Goal: Find specific fact: Find specific fact

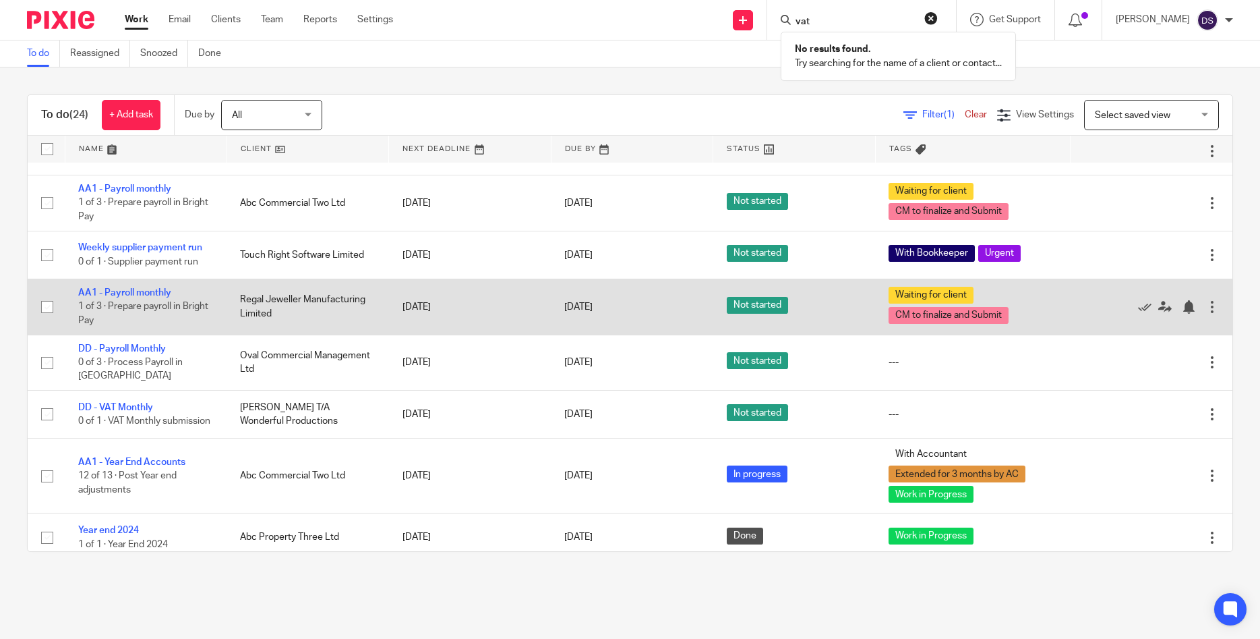
scroll to position [283, 0]
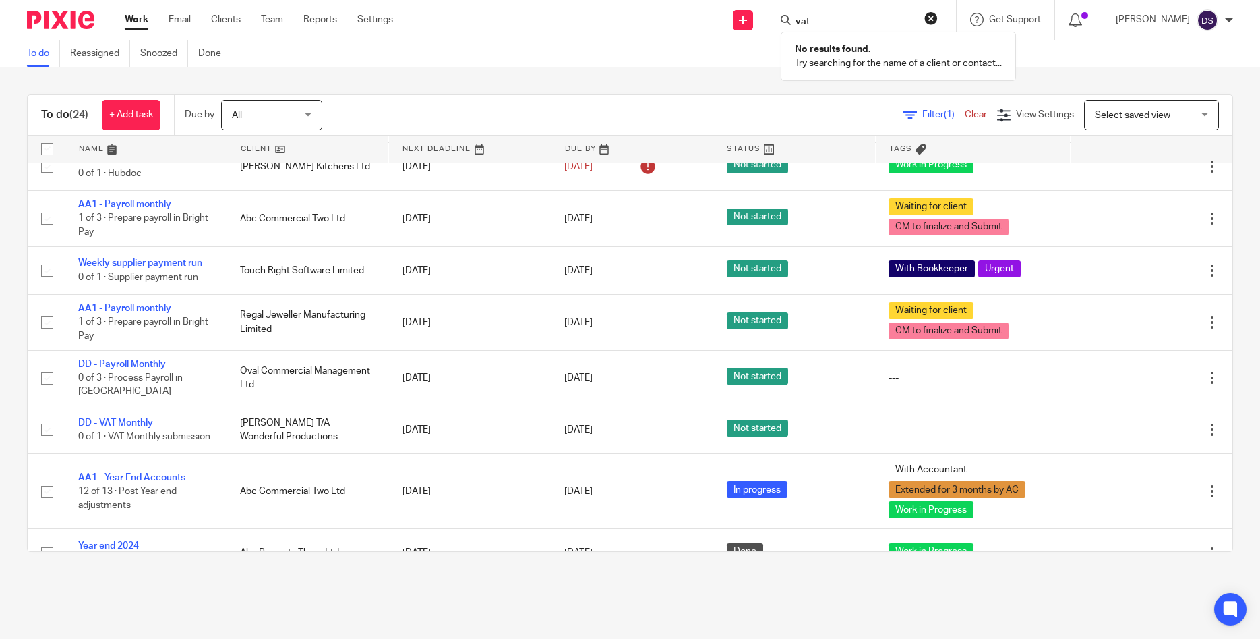
drag, startPoint x: 790, startPoint y: 19, endPoint x: 773, endPoint y: 19, distance: 16.2
click at [794, 19] on input "vat" at bounding box center [854, 22] width 121 height 12
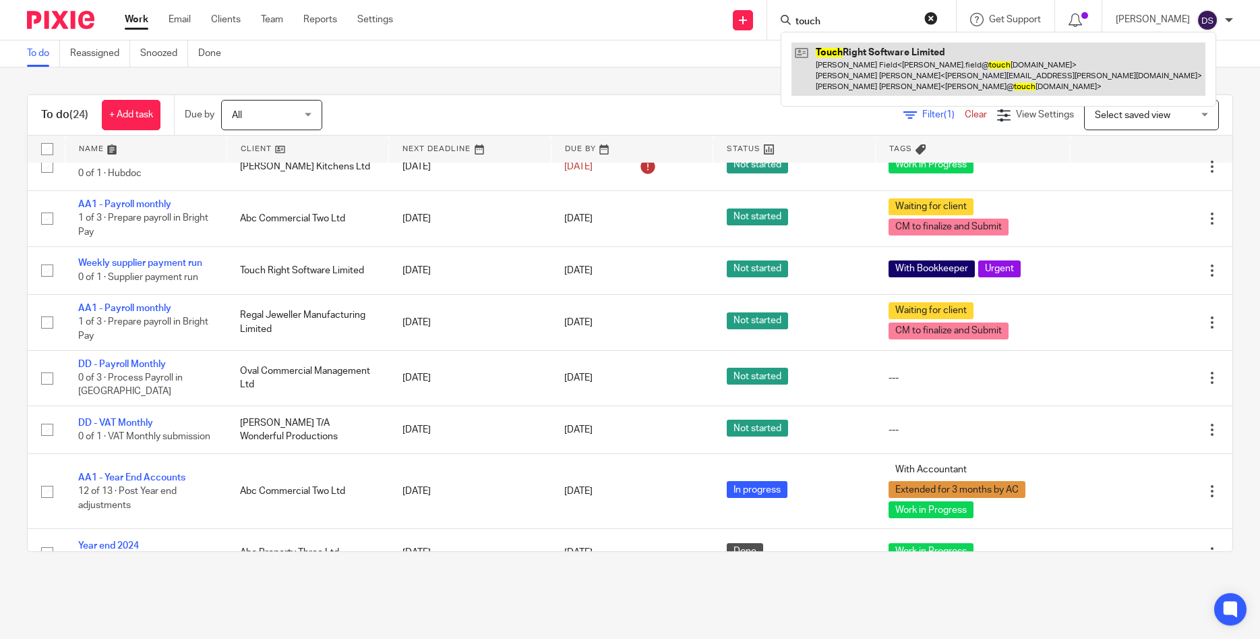
type input "touch"
click at [892, 70] on link at bounding box center [999, 68] width 414 height 53
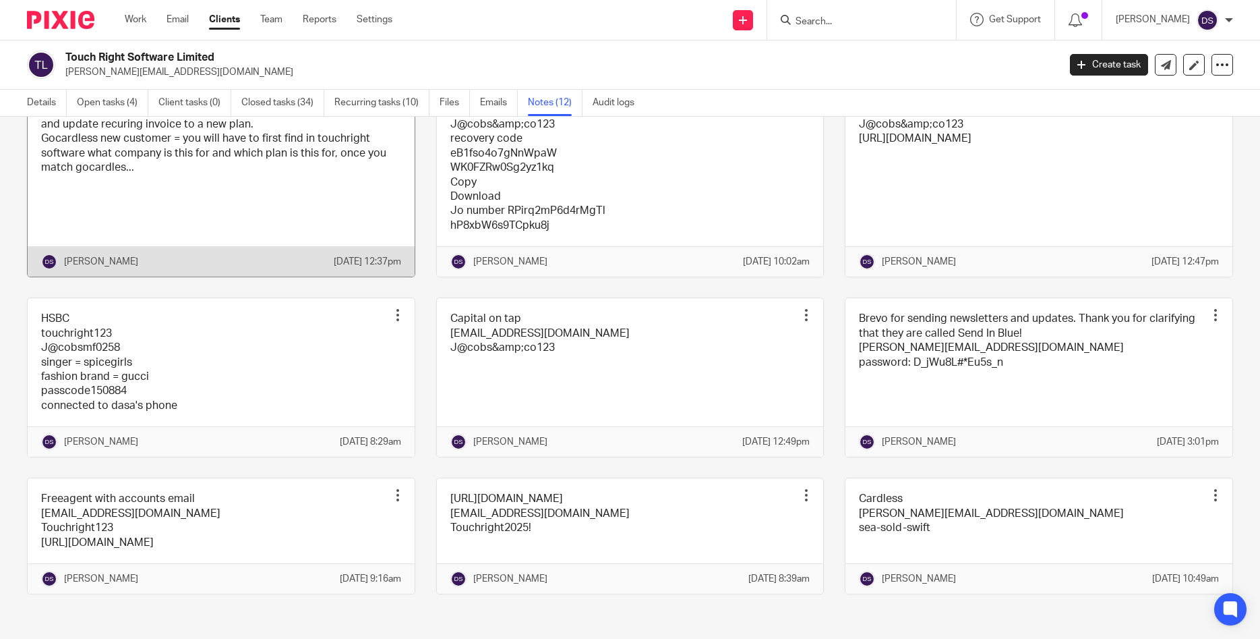
scroll to position [367, 0]
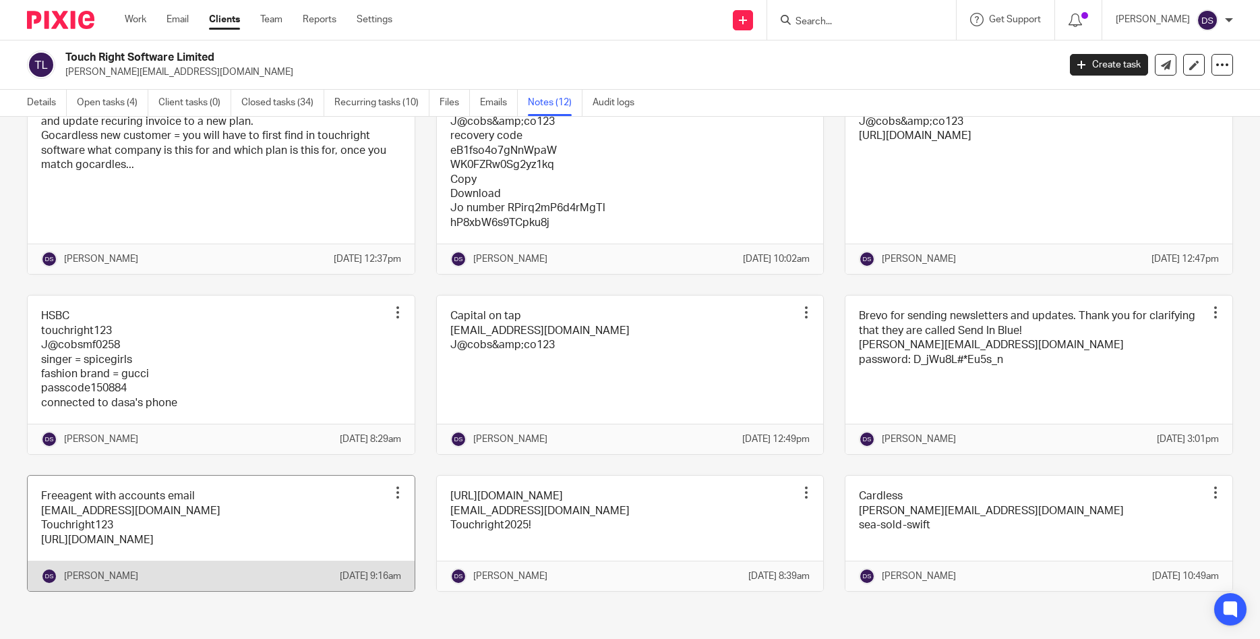
click at [123, 501] on link at bounding box center [221, 532] width 387 height 115
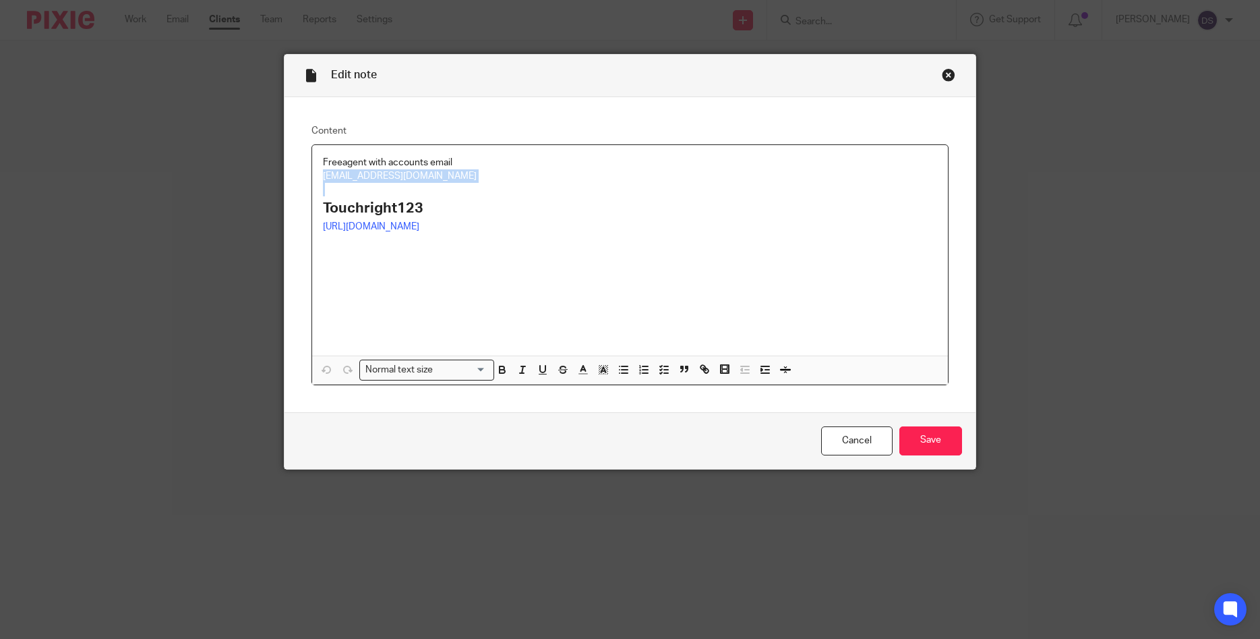
drag, startPoint x: 502, startPoint y: 185, endPoint x: 277, endPoint y: 179, distance: 224.6
click at [277, 179] on div "Edit note Content Freeagent with accounts email [EMAIL_ADDRESS][DOMAIN_NAME] To…" at bounding box center [630, 319] width 1260 height 639
copy p "[EMAIL_ADDRESS][DOMAIN_NAME]"
drag, startPoint x: 369, startPoint y: 208, endPoint x: 304, endPoint y: 206, distance: 65.4
click at [304, 206] on div "Content Freeagent with accounts email accounts@touchrightsoftware.com Touchrigh…" at bounding box center [631, 254] width 692 height 315
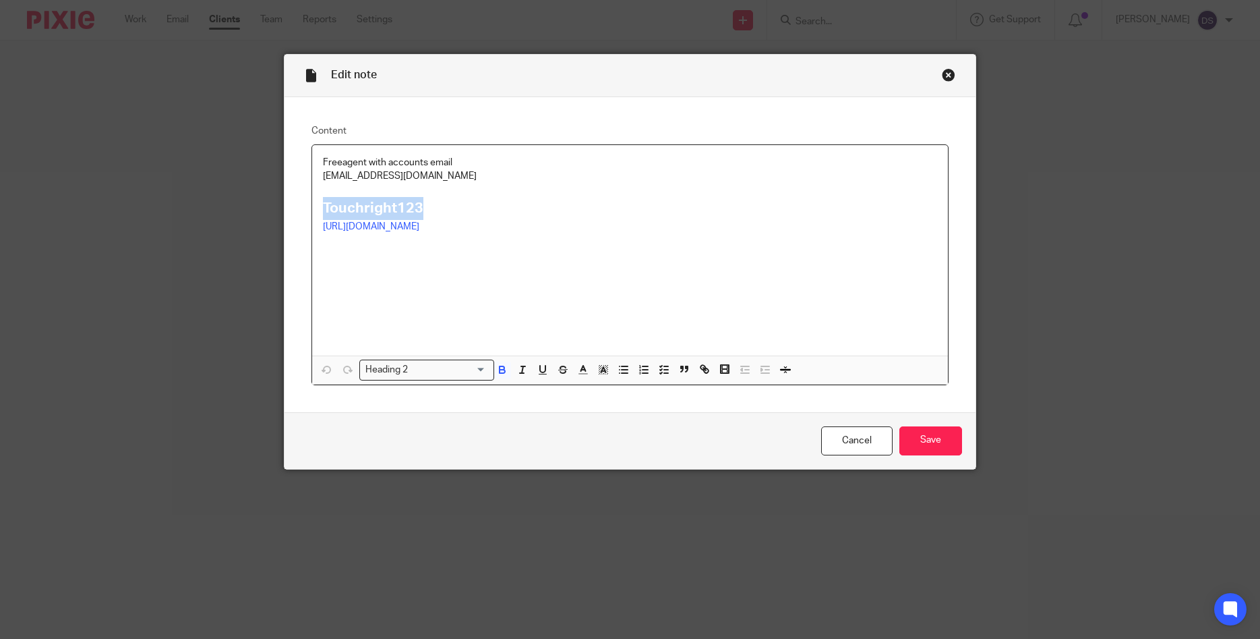
copy strong "Touchright123"
click at [946, 73] on div "Close this dialog window" at bounding box center [948, 74] width 13 height 13
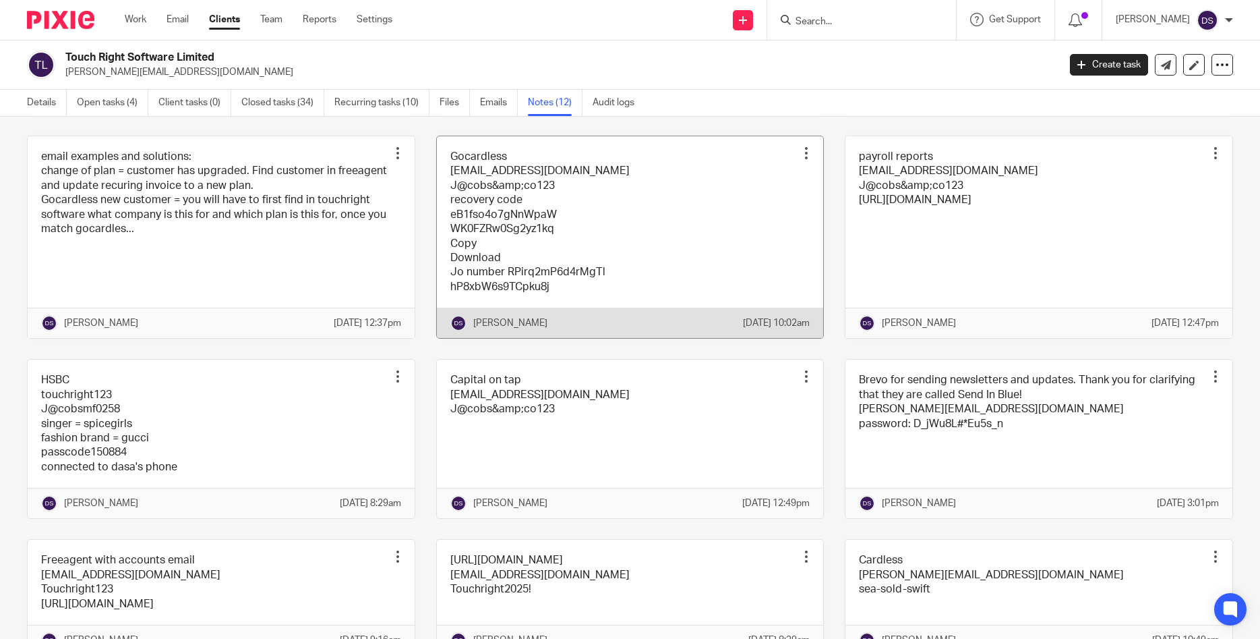
scroll to position [367, 0]
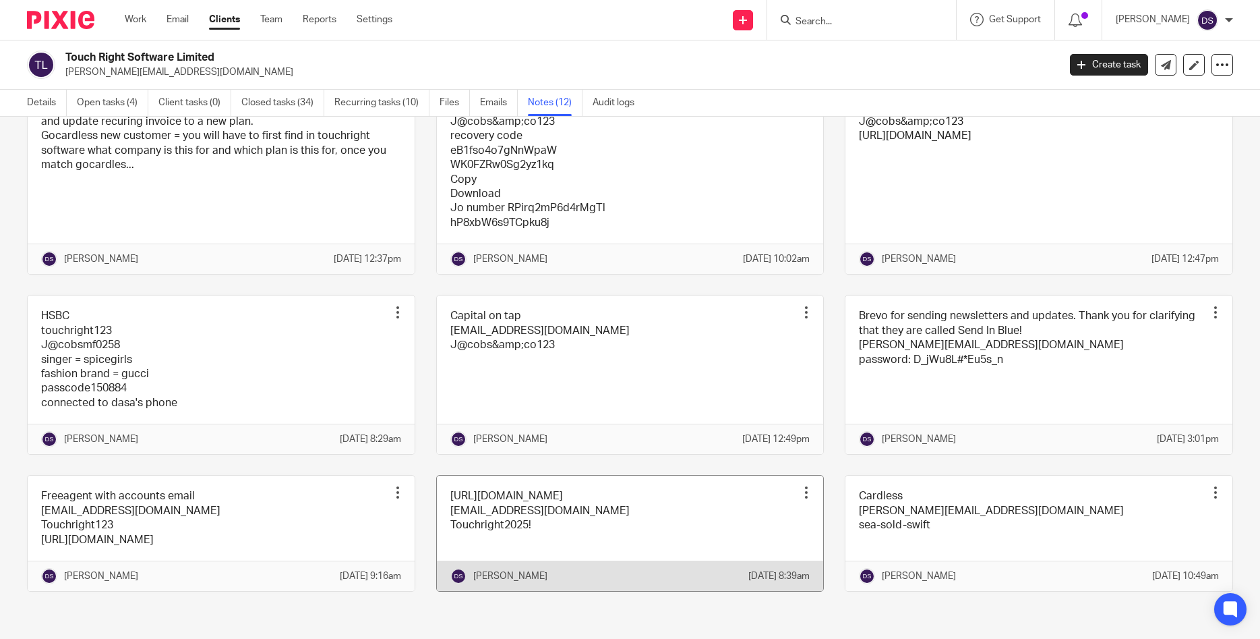
click at [501, 502] on link at bounding box center [630, 532] width 387 height 115
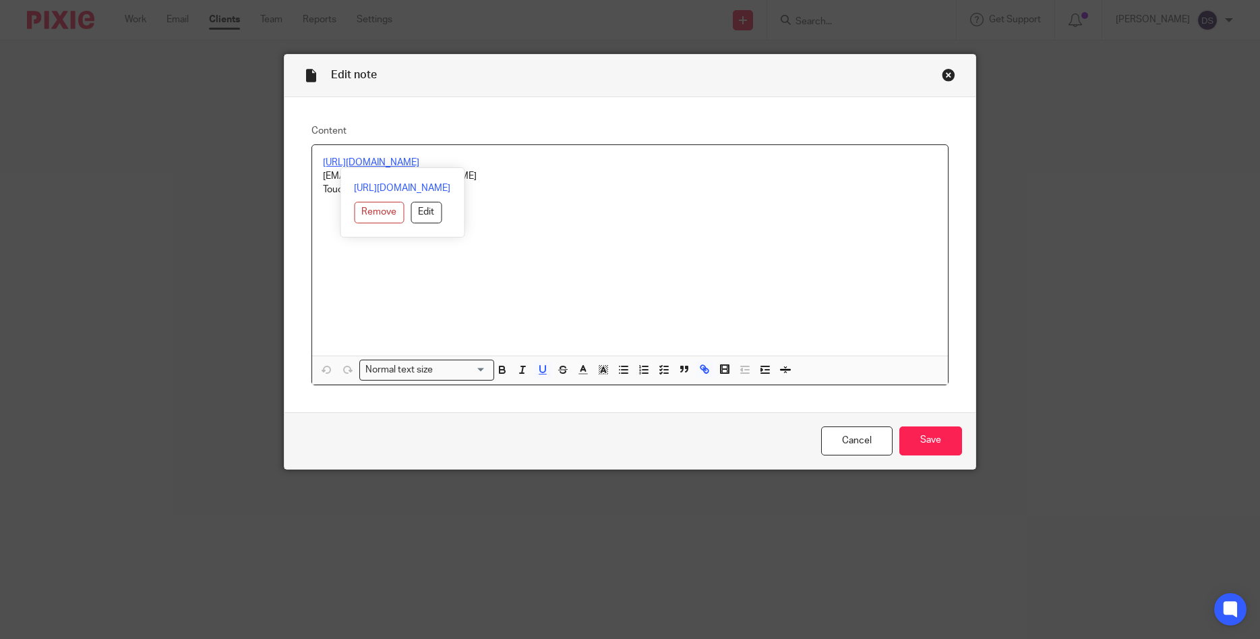
drag, startPoint x: 502, startPoint y: 165, endPoint x: 196, endPoint y: 151, distance: 307.1
click at [196, 151] on div "Edit note Content [URL][DOMAIN_NAME] [EMAIL_ADDRESS][DOMAIN_NAME] Touchright202…" at bounding box center [630, 319] width 1260 height 639
copy u "[URL][DOMAIN_NAME]"
click at [943, 76] on div "Close this dialog window" at bounding box center [948, 74] width 13 height 13
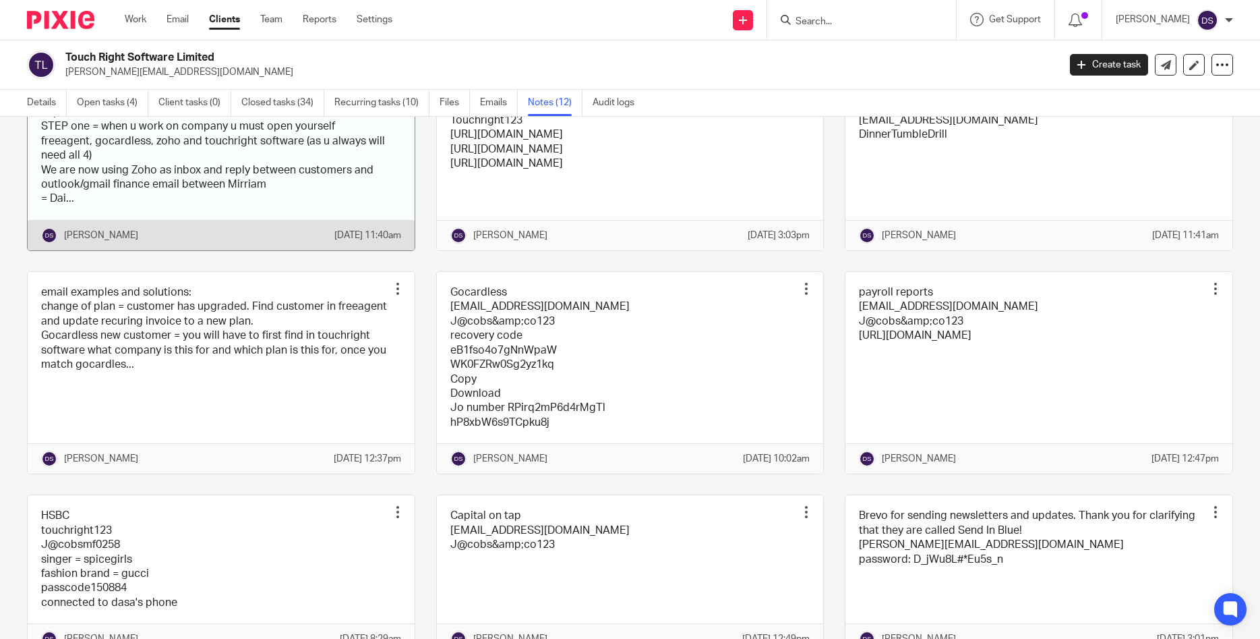
scroll to position [129, 0]
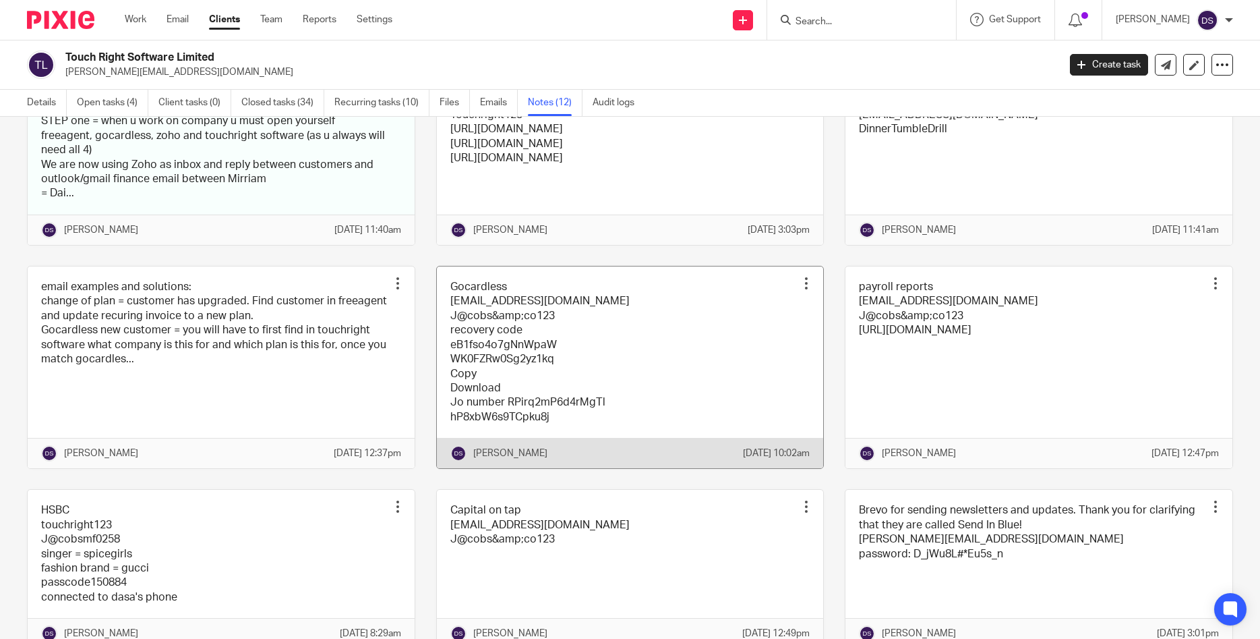
click at [501, 318] on link at bounding box center [630, 367] width 387 height 202
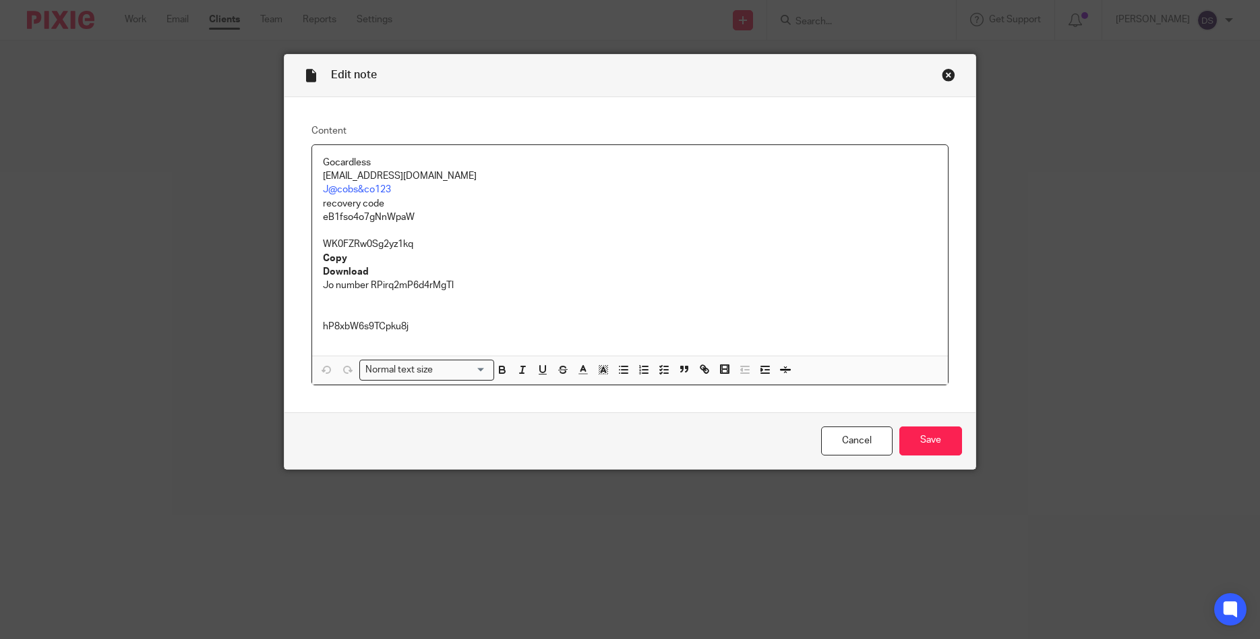
drag, startPoint x: 478, startPoint y: 178, endPoint x: 305, endPoint y: 175, distance: 173.3
click at [305, 175] on div "Content Gocardless finance@touchrightsoftware.com J@cobs&co123 recovery code eB…" at bounding box center [631, 254] width 692 height 315
copy p "finance@touchrightsoftware.com"
drag, startPoint x: 403, startPoint y: 188, endPoint x: 285, endPoint y: 187, distance: 118.7
click at [285, 187] on div "Content Gocardless finance@touchrightsoftware.com J@cobs&co123 recovery code eB…" at bounding box center [631, 254] width 692 height 315
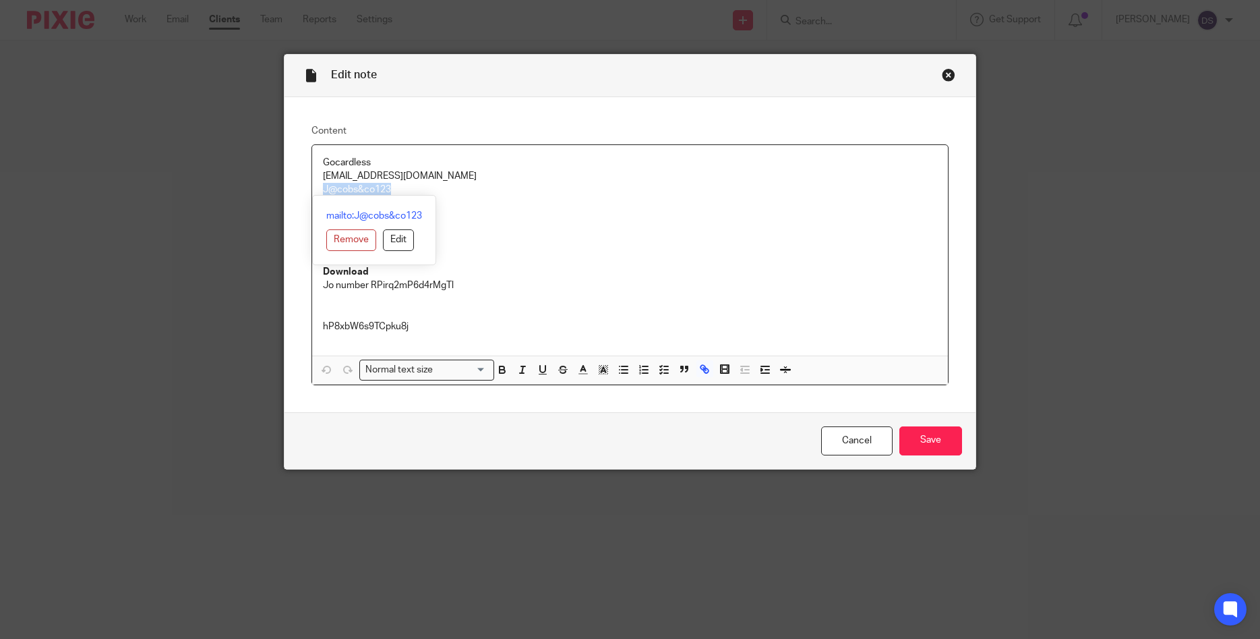
copy link "J@cobs&co123"
click at [946, 76] on div "Close this dialog window" at bounding box center [948, 74] width 13 height 13
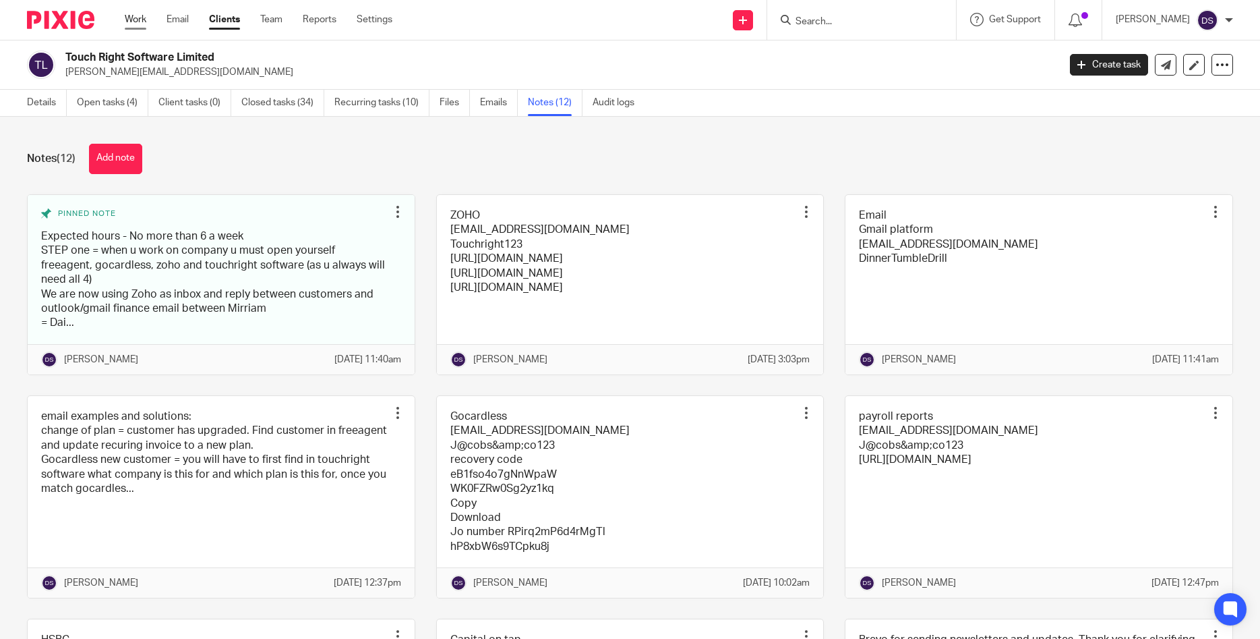
click at [139, 24] on link "Work" at bounding box center [136, 19] width 22 height 13
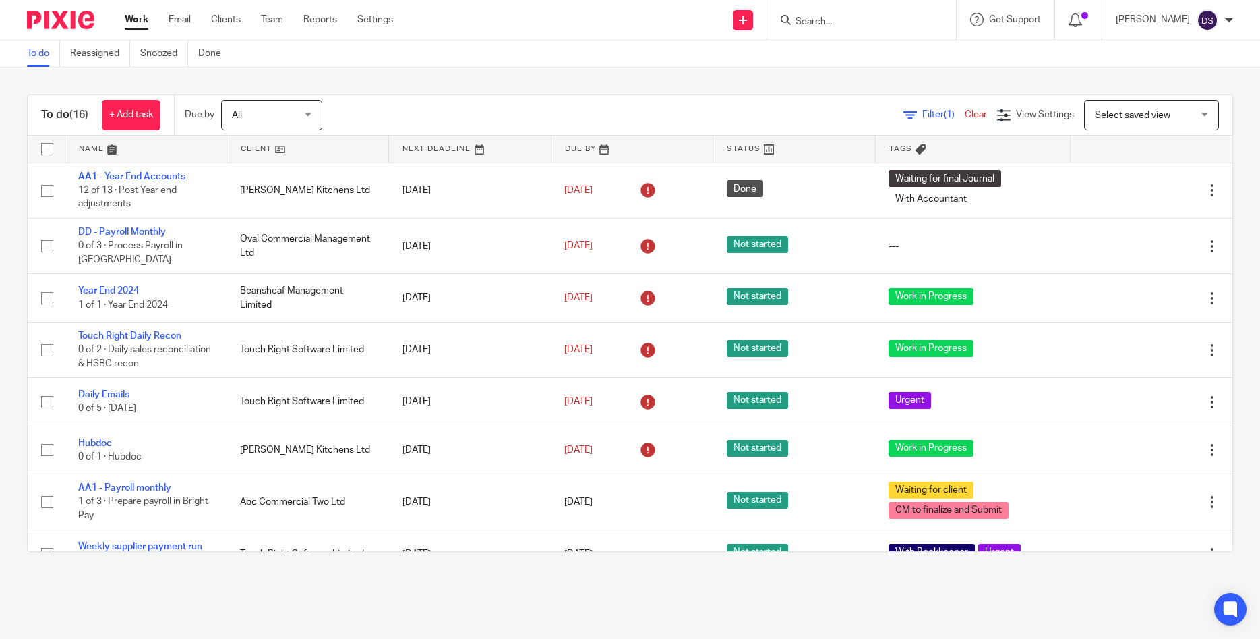
click at [829, 19] on form at bounding box center [866, 19] width 144 height 17
click at [831, 20] on input "Search" at bounding box center [854, 22] width 121 height 12
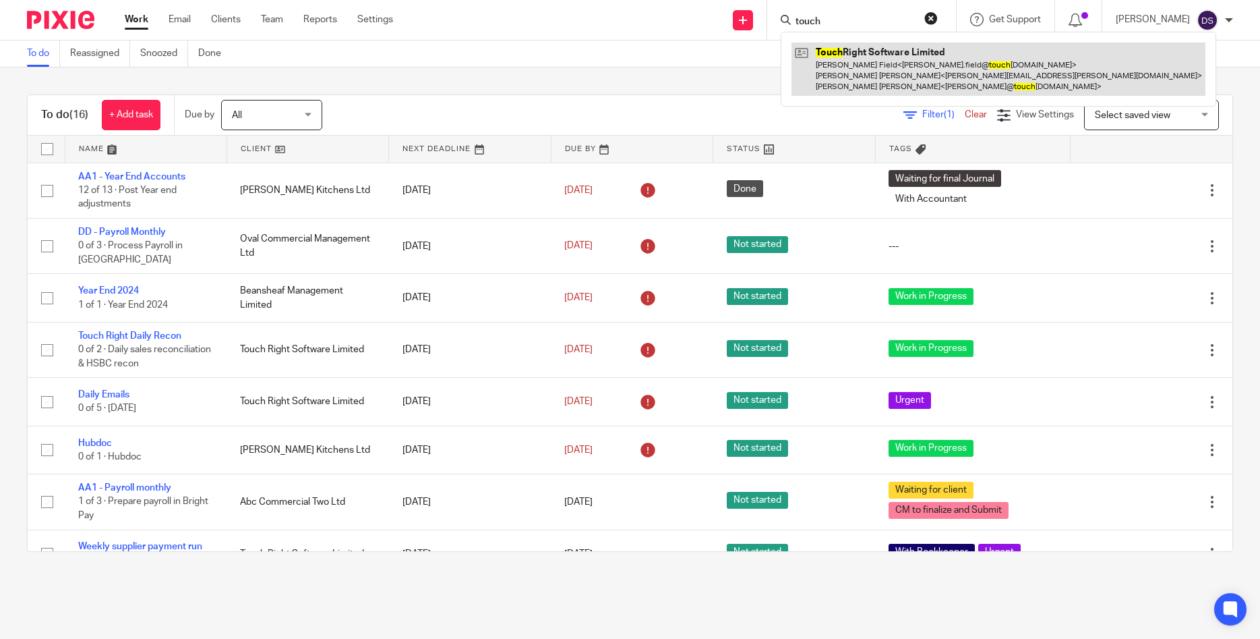
type input "touch"
click at [878, 65] on link at bounding box center [999, 68] width 414 height 53
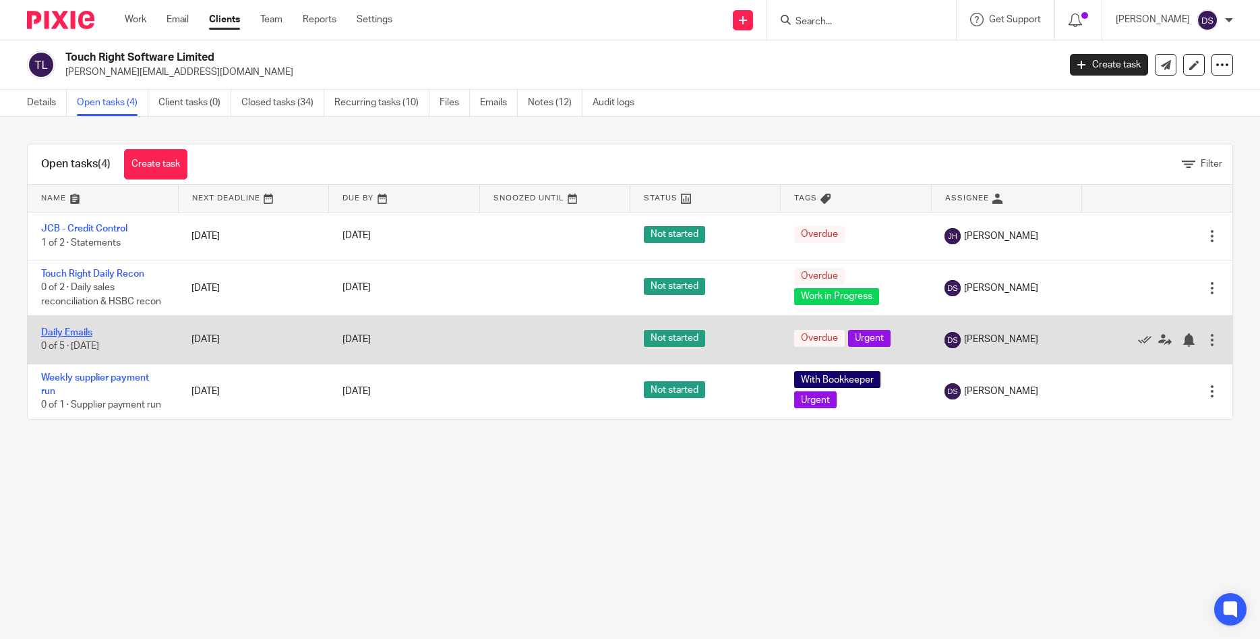
click at [61, 330] on link "Daily Emails" at bounding box center [66, 332] width 51 height 9
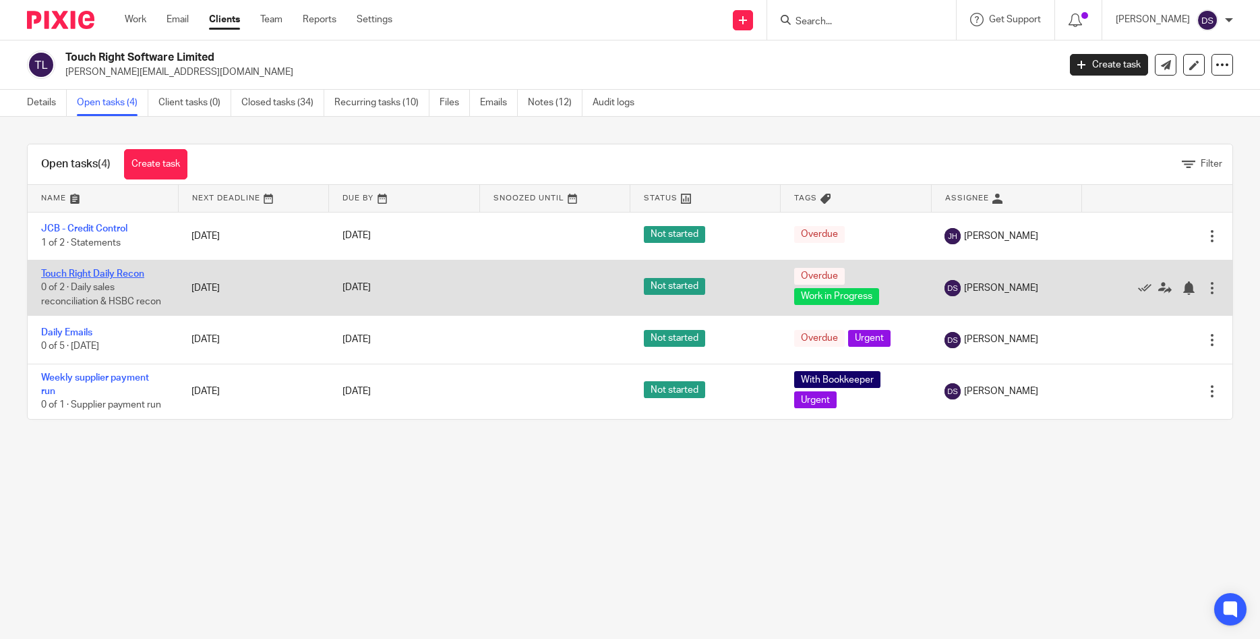
click at [80, 270] on link "Touch Right Daily Recon" at bounding box center [92, 273] width 103 height 9
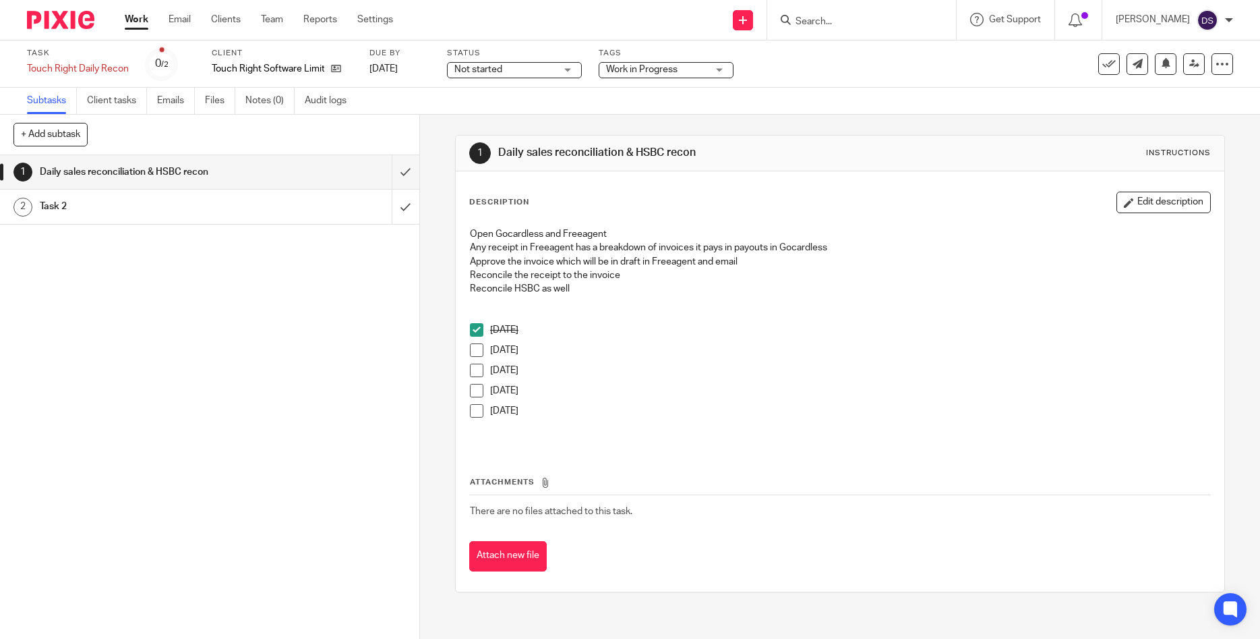
click at [476, 355] on span at bounding box center [476, 349] width 13 height 13
click at [477, 369] on span at bounding box center [476, 369] width 13 height 13
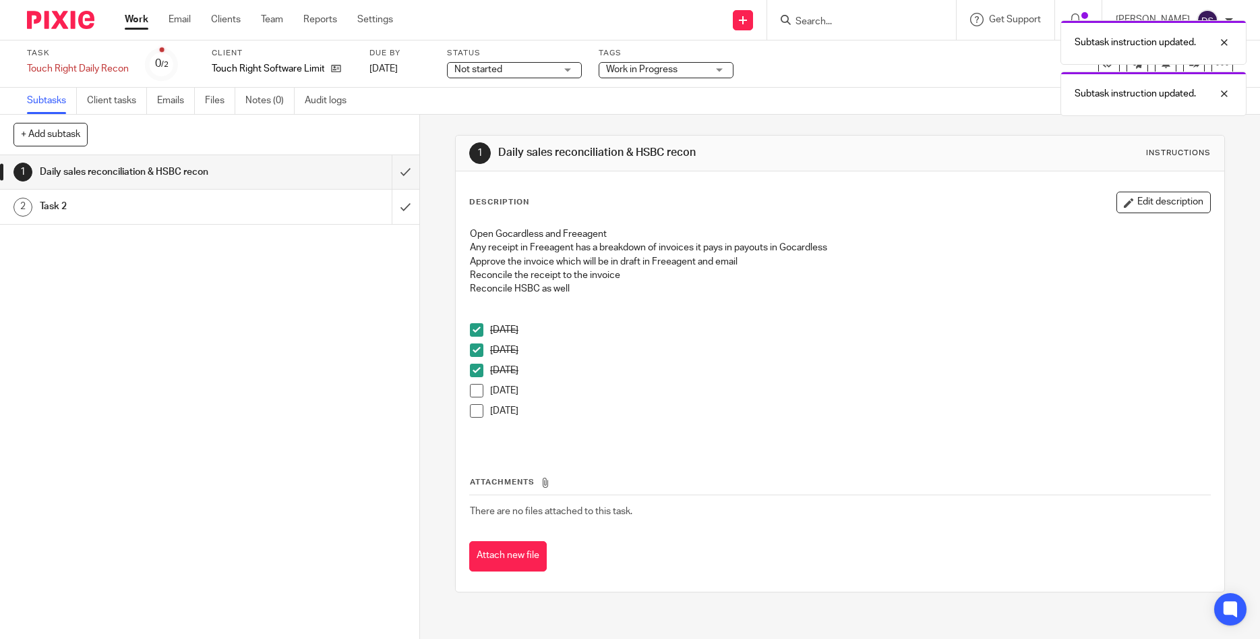
click at [131, 20] on link "Work" at bounding box center [137, 19] width 24 height 13
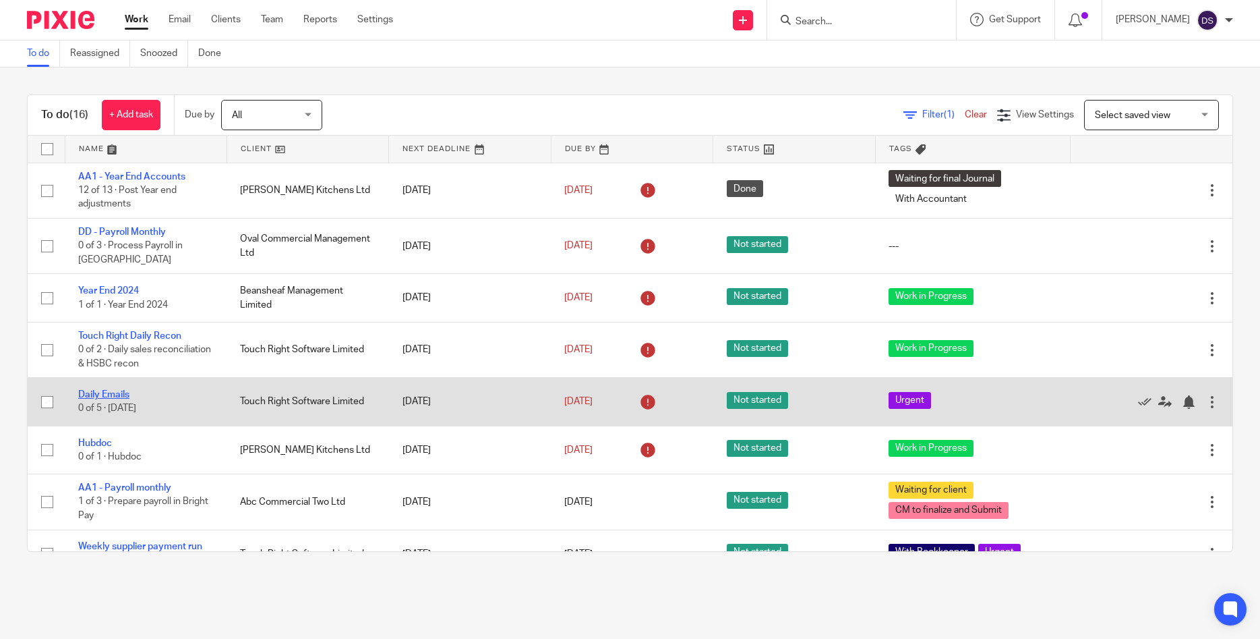
click at [108, 396] on link "Daily Emails" at bounding box center [103, 394] width 51 height 9
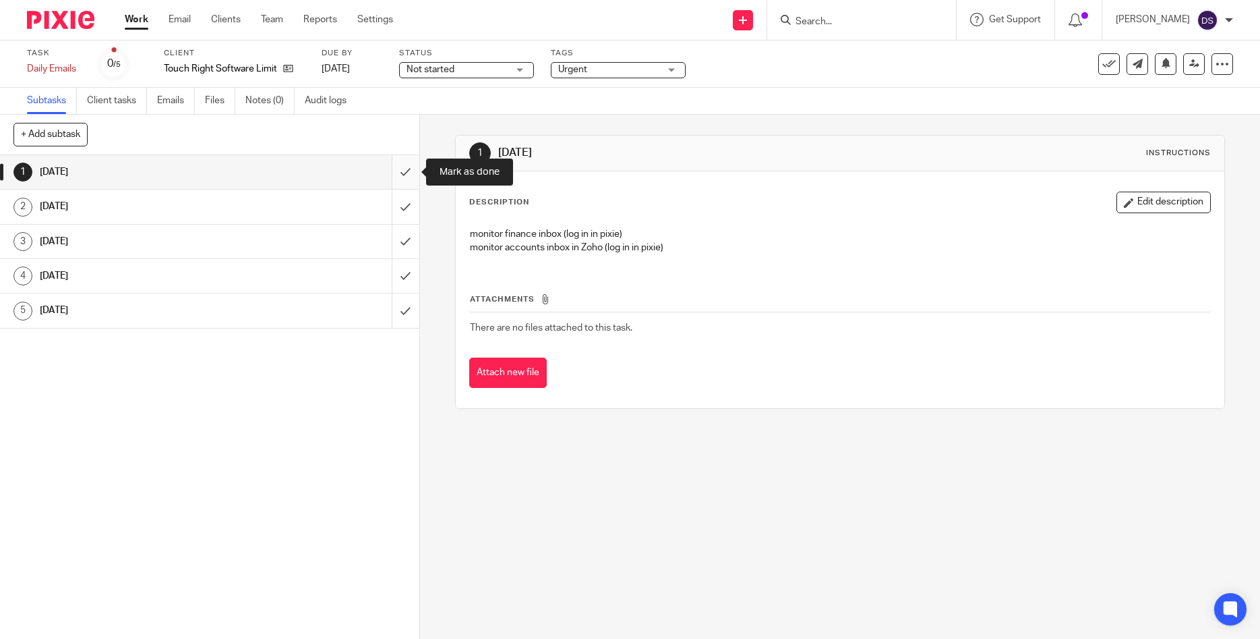
click at [405, 171] on input "submit" at bounding box center [209, 172] width 419 height 34
click at [409, 210] on input "submit" at bounding box center [209, 206] width 419 height 34
click at [408, 169] on input "submit" at bounding box center [209, 172] width 419 height 34
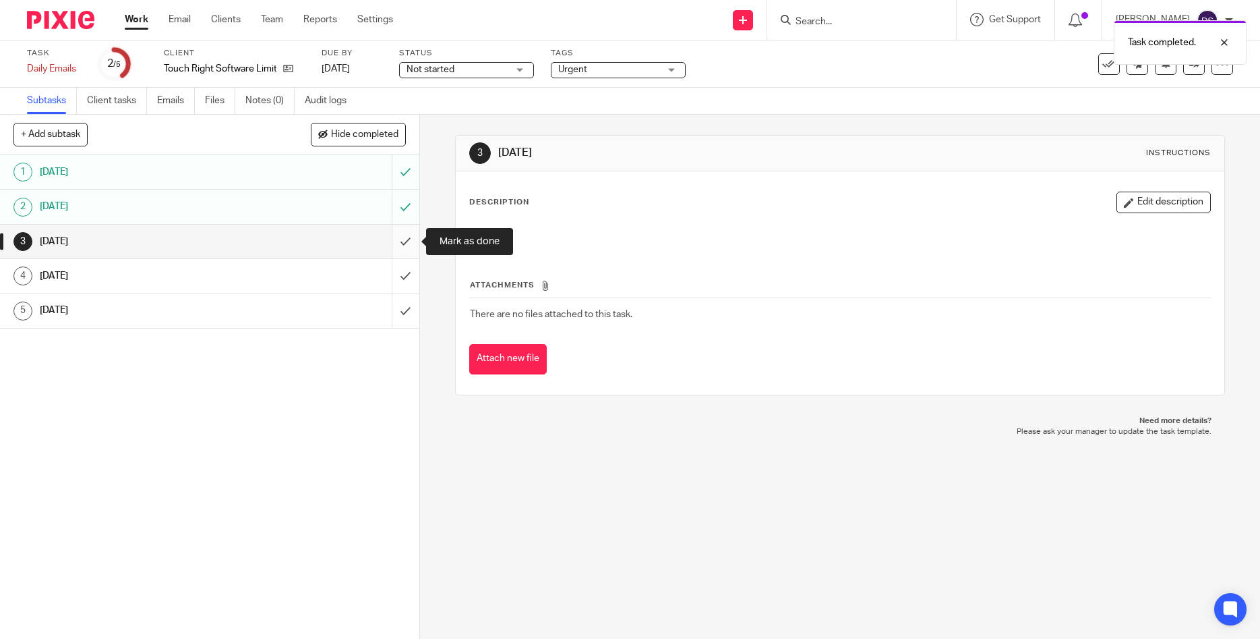
click at [409, 240] on input "submit" at bounding box center [209, 242] width 419 height 34
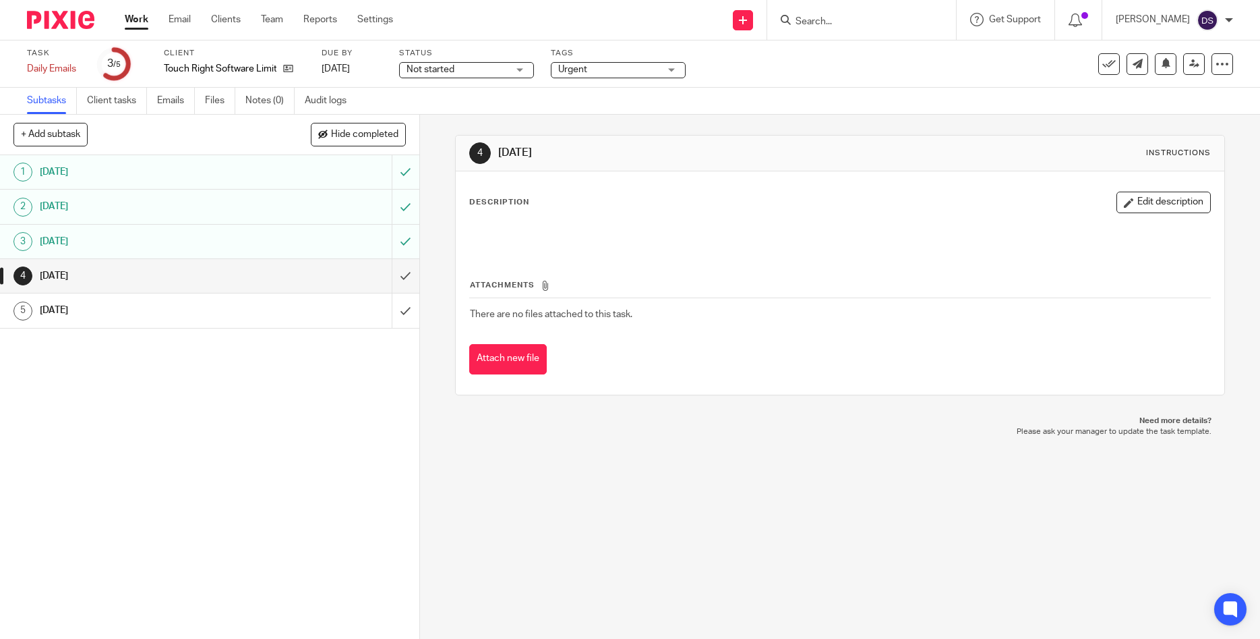
click at [826, 24] on input "Search" at bounding box center [854, 22] width 121 height 12
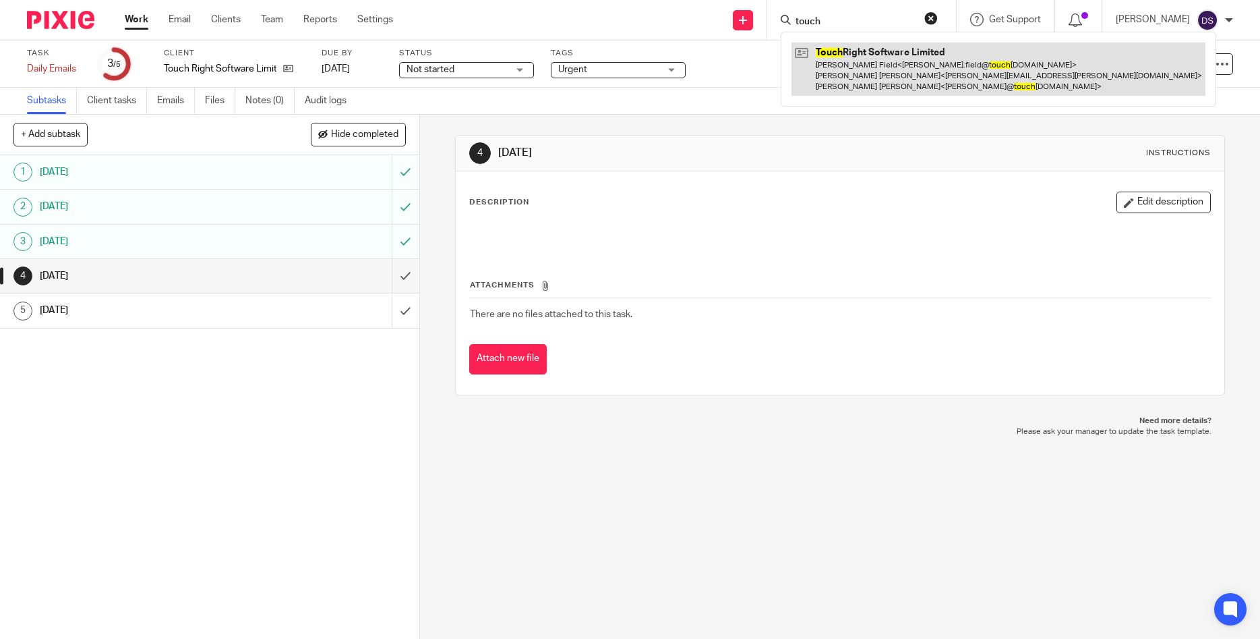
type input "touch"
click at [887, 65] on link at bounding box center [999, 68] width 414 height 53
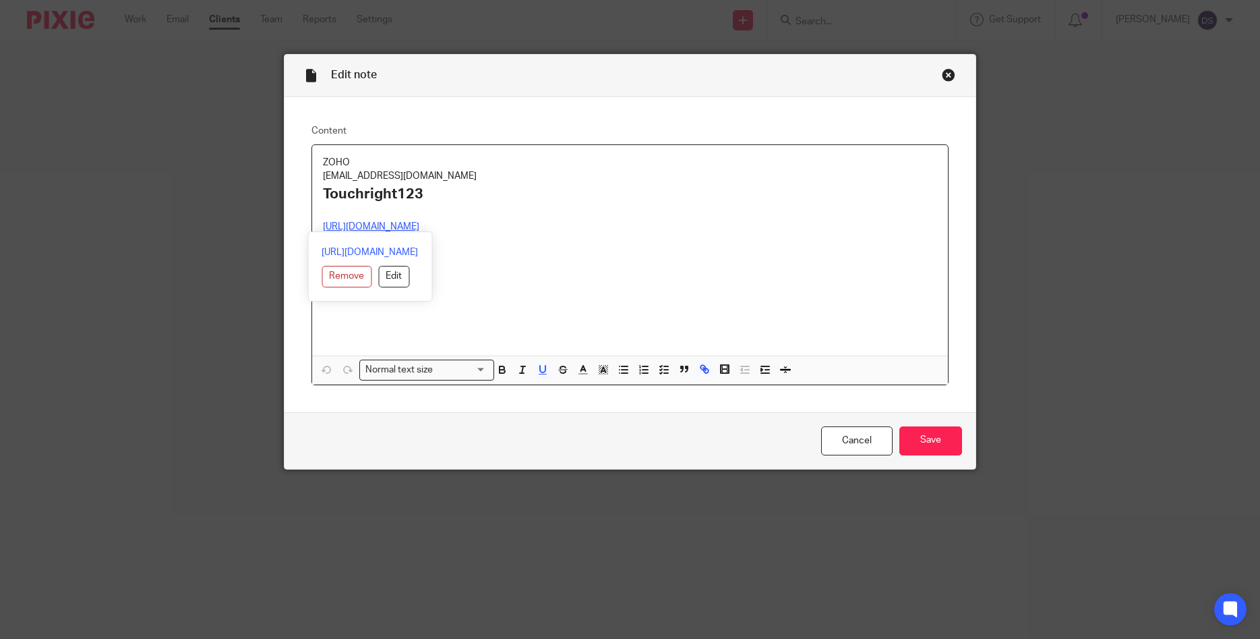
drag, startPoint x: 423, startPoint y: 229, endPoint x: 316, endPoint y: 225, distance: 107.3
click at [316, 225] on div "ZOHO [EMAIL_ADDRESS][DOMAIN_NAME] Touchright123 [URL][DOMAIN_NAME] [URL][DOMAIN…" at bounding box center [630, 250] width 636 height 210
copy u "[URL][DOMAIN_NAME]"
click at [947, 76] on div "Close this dialog window" at bounding box center [948, 74] width 13 height 13
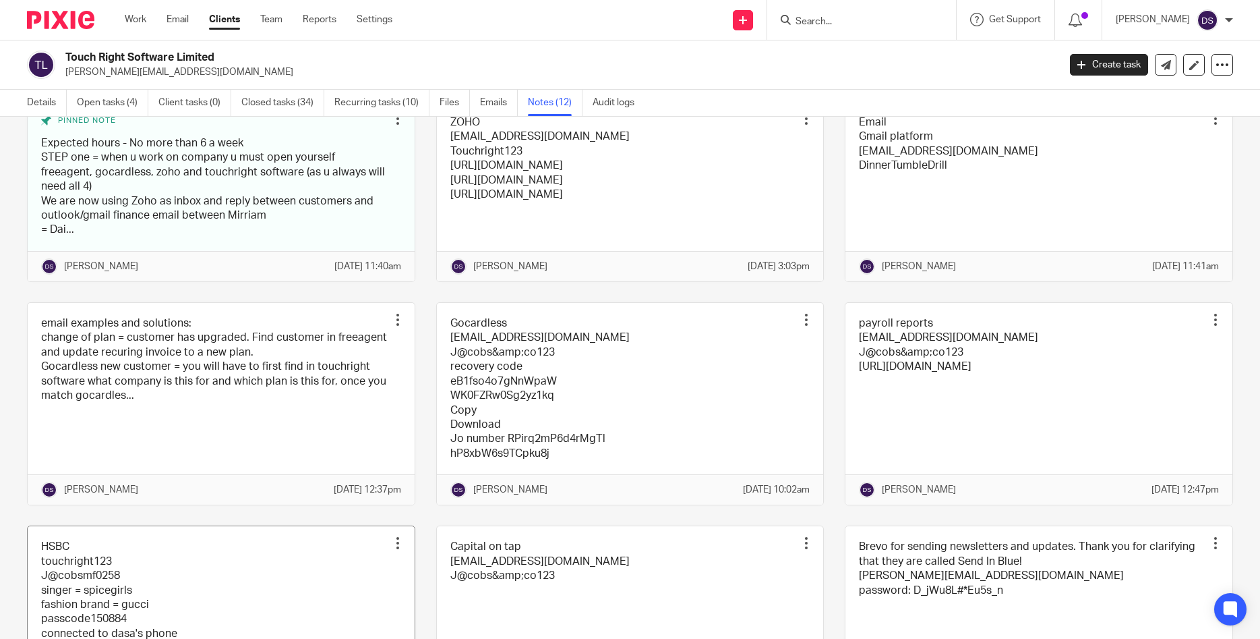
scroll to position [194, 0]
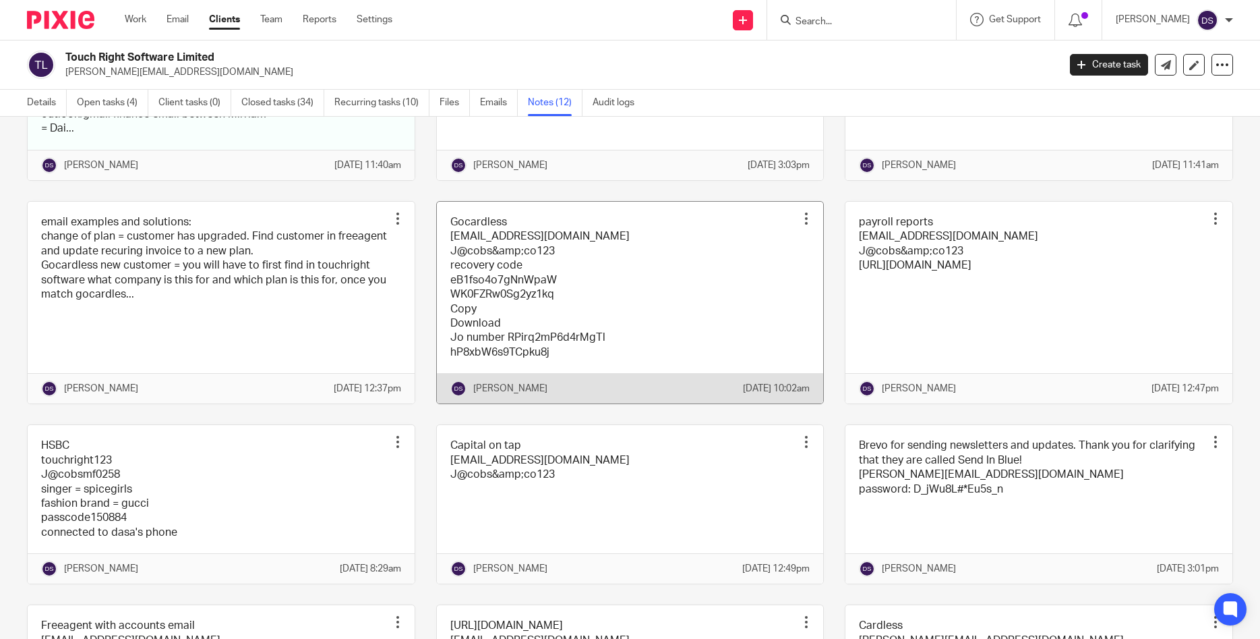
click at [498, 245] on link at bounding box center [630, 303] width 387 height 202
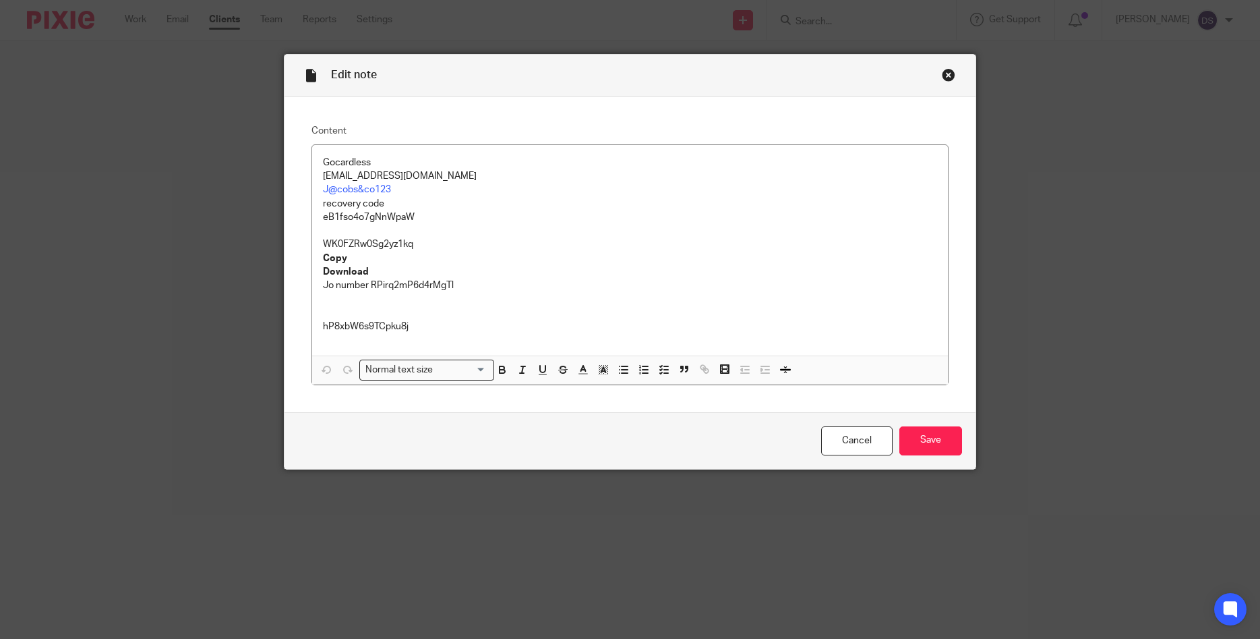
click at [949, 74] on div "Close this dialog window" at bounding box center [948, 74] width 13 height 13
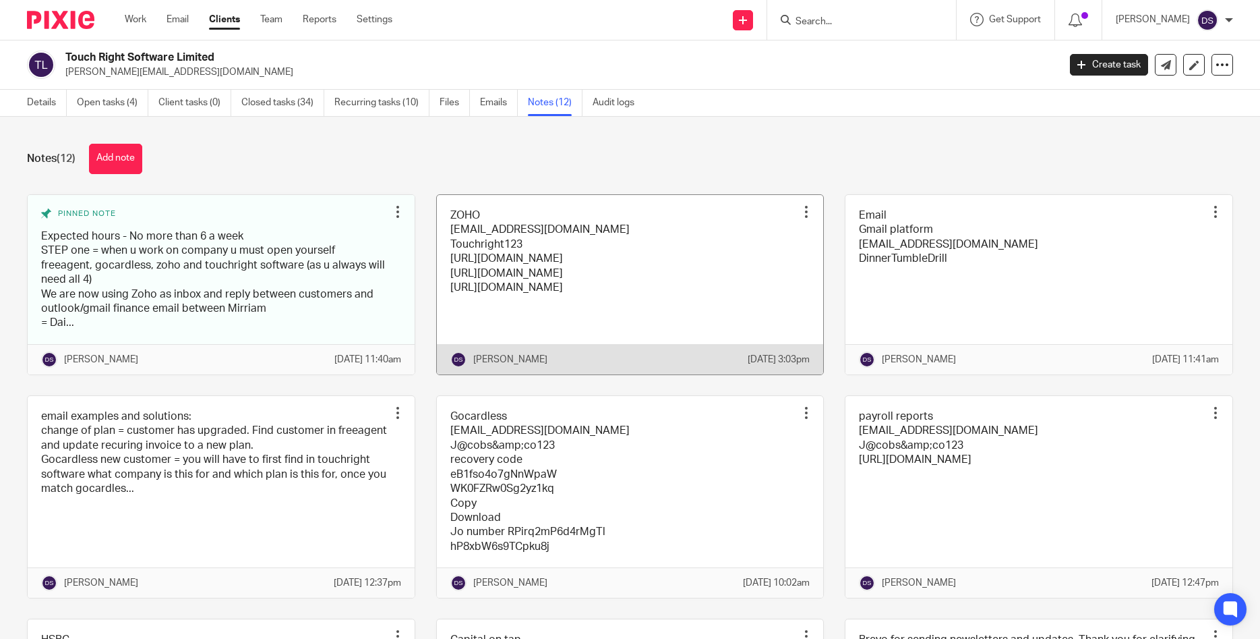
click at [562, 244] on link at bounding box center [630, 284] width 387 height 179
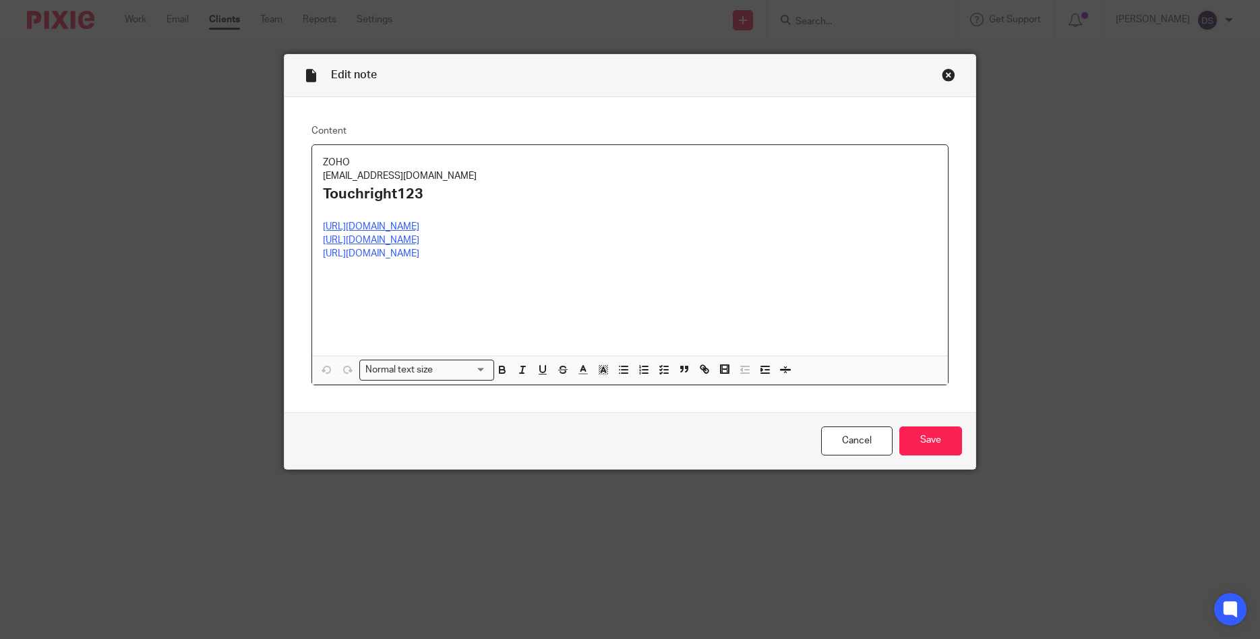
drag, startPoint x: 480, startPoint y: 177, endPoint x: 306, endPoint y: 174, distance: 174.0
click at [306, 174] on div "Content ZOHO accounts@touchrightsoftware.com Touchright123 https://desk.zoho.eu…" at bounding box center [631, 254] width 692 height 315
copy p "[EMAIL_ADDRESS][DOMAIN_NAME]"
click at [945, 73] on div "Close this dialog window" at bounding box center [948, 74] width 13 height 13
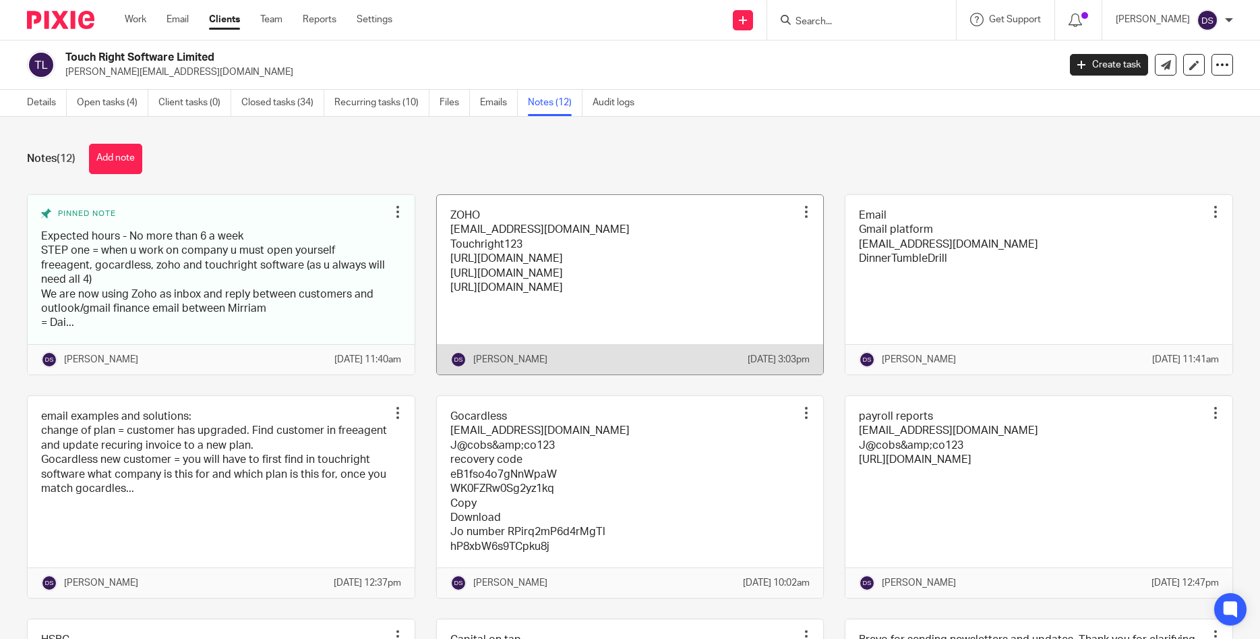
click at [637, 243] on link at bounding box center [630, 284] width 387 height 179
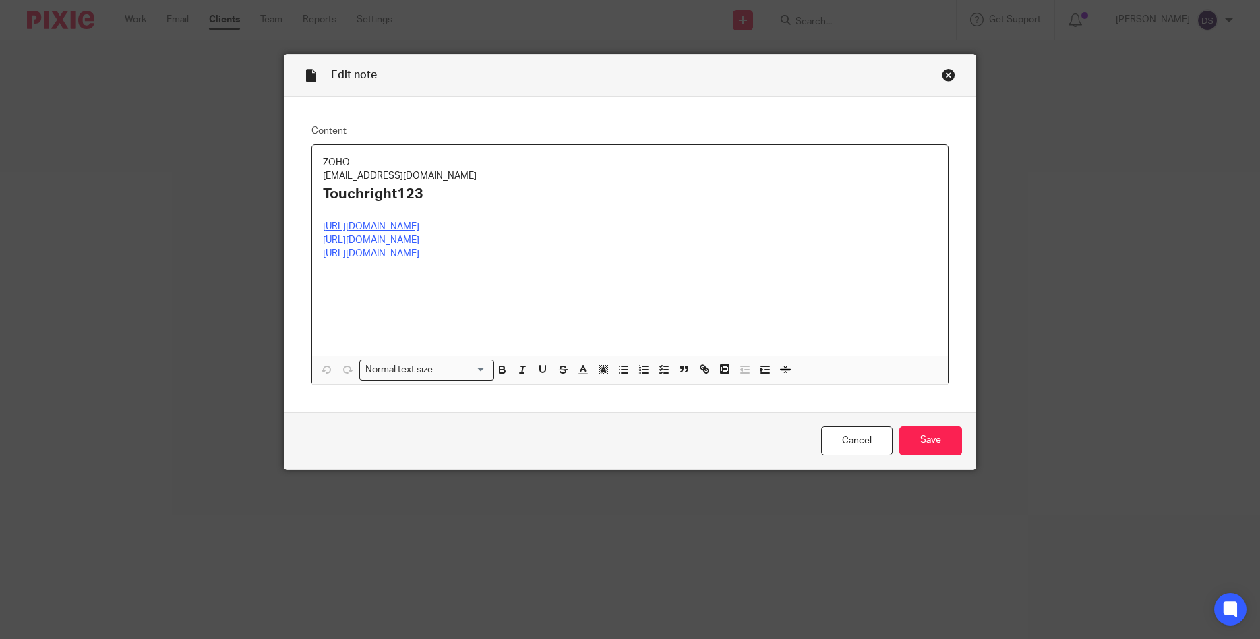
drag, startPoint x: 475, startPoint y: 178, endPoint x: 312, endPoint y: 171, distance: 164.0
click at [312, 171] on div "ZOHO [EMAIL_ADDRESS][DOMAIN_NAME] Touchright123 [URL][DOMAIN_NAME] [URL][DOMAIN…" at bounding box center [631, 264] width 638 height 241
copy p "[EMAIL_ADDRESS][DOMAIN_NAME]"
drag, startPoint x: 424, startPoint y: 199, endPoint x: 321, endPoint y: 198, distance: 103.2
click at [321, 198] on div "ZOHO accounts@touchrightsoftware.com Touchright123 https://desk.zoho.eu/ https:…" at bounding box center [630, 250] width 636 height 210
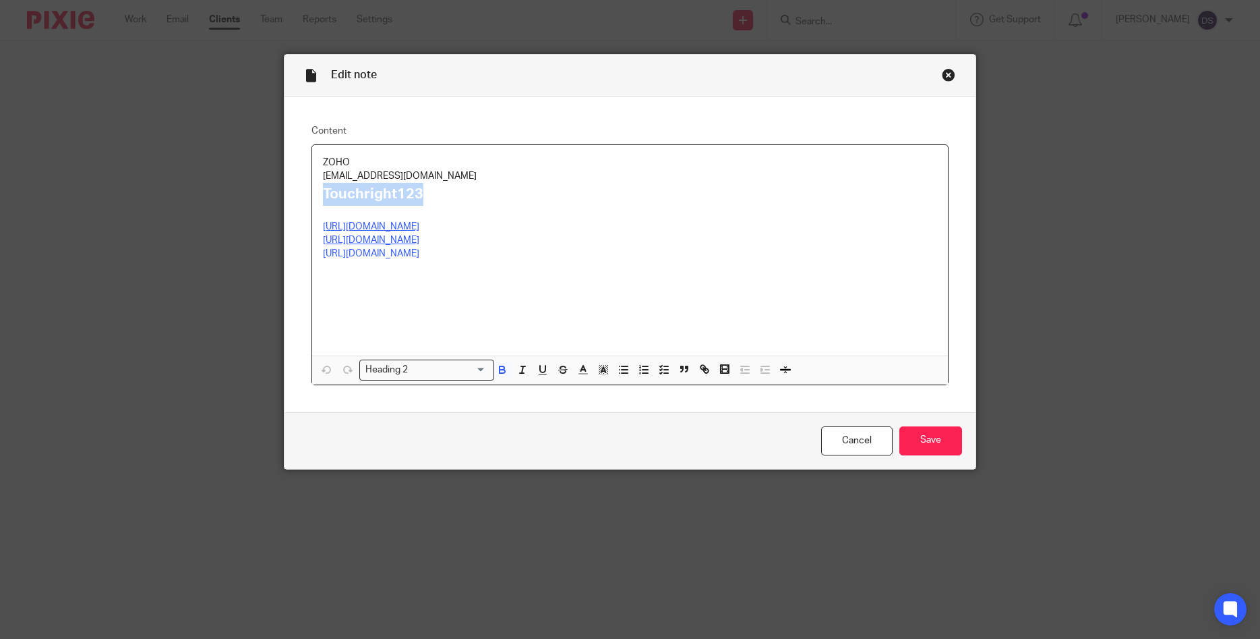
copy strong "Touchright123"
drag, startPoint x: 426, startPoint y: 227, endPoint x: 308, endPoint y: 227, distance: 118.0
click at [308, 227] on div "Content ZOHO accounts@touchrightsoftware.com Touchright123 https://desk.zoho.eu…" at bounding box center [631, 254] width 692 height 315
copy u "https://desk.zoho.eu/"
click at [945, 75] on div "Close this dialog window" at bounding box center [948, 74] width 13 height 13
